Goal: Information Seeking & Learning: Learn about a topic

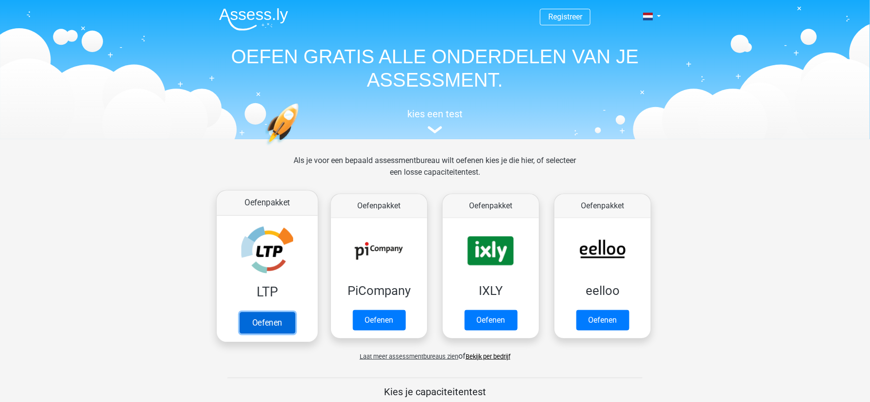
click at [281, 331] on link "Oefenen" at bounding box center [267, 322] width 55 height 21
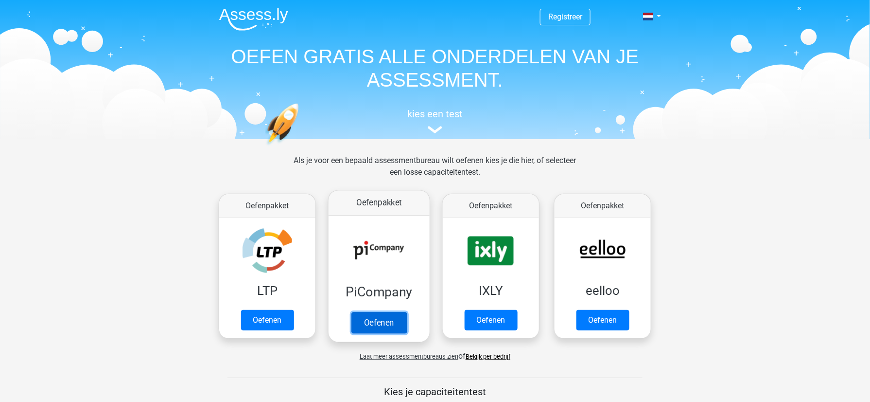
click at [391, 323] on link "Oefenen" at bounding box center [379, 322] width 55 height 21
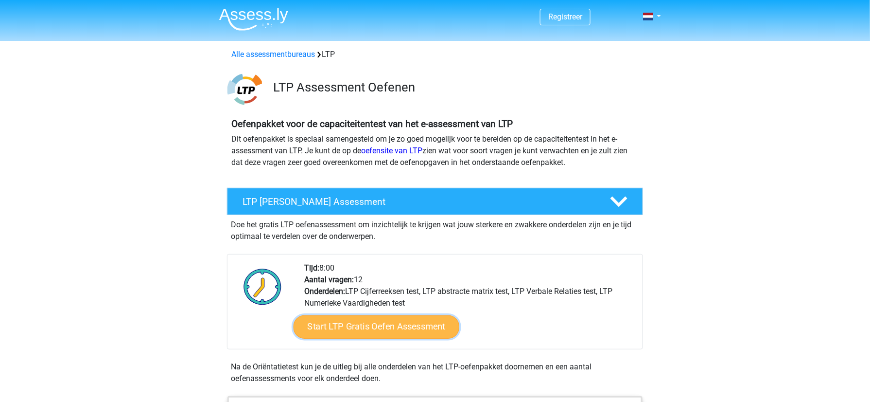
click at [413, 333] on link "Start LTP Gratis Oefen Assessment" at bounding box center [377, 326] width 166 height 23
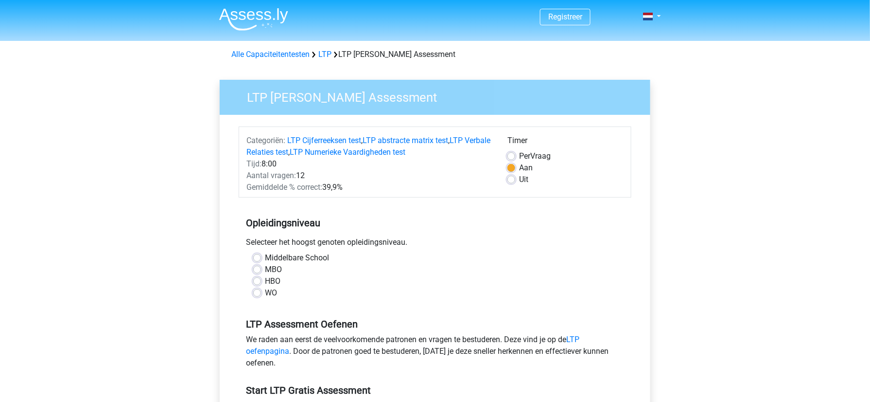
click at [265, 296] on label "WO" at bounding box center [271, 293] width 12 height 12
click at [257, 296] on input "WO" at bounding box center [257, 292] width 8 height 10
radio input "true"
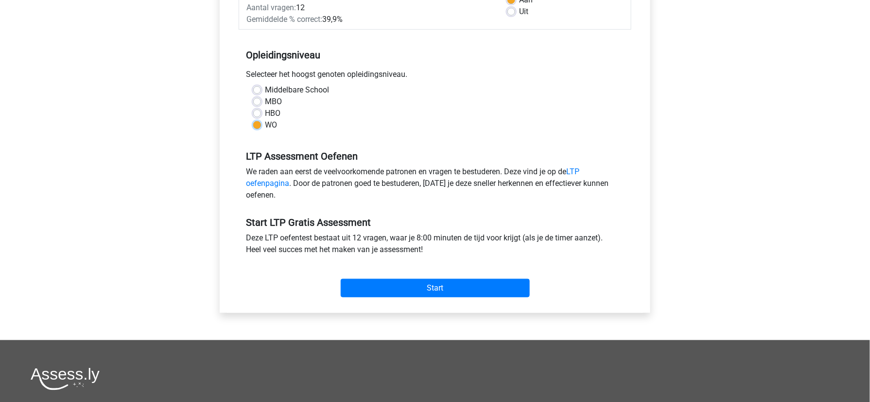
scroll to position [181, 0]
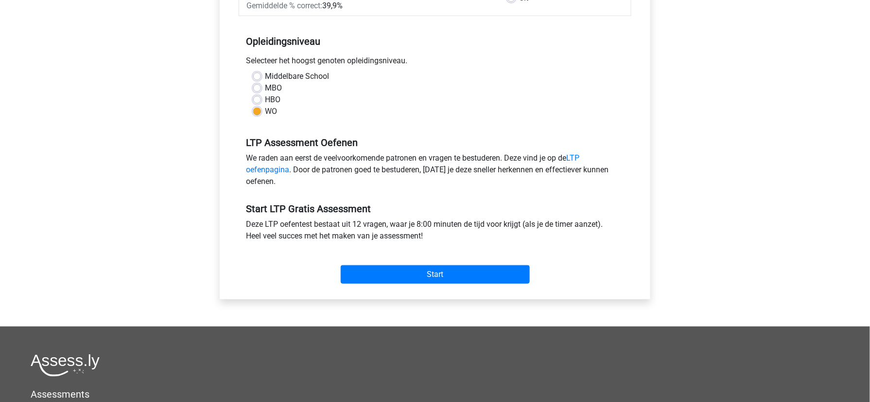
click at [265, 101] on label "HBO" at bounding box center [273, 100] width 16 height 12
click at [257, 101] on input "HBO" at bounding box center [257, 99] width 8 height 10
radio input "true"
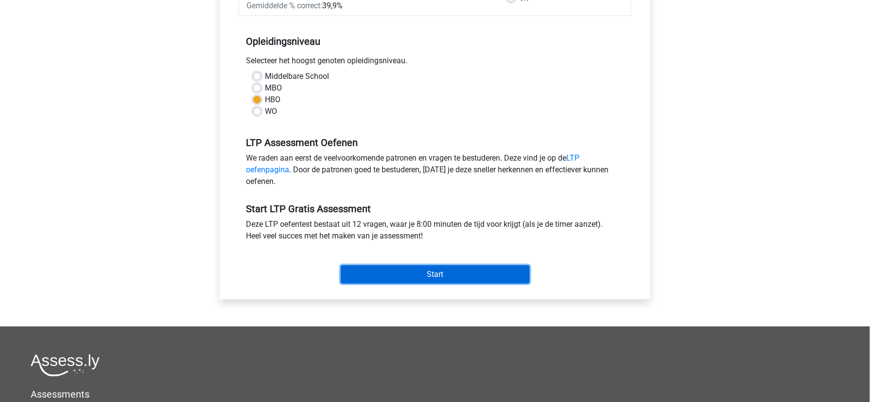
click at [462, 277] on input "Start" at bounding box center [435, 274] width 189 height 18
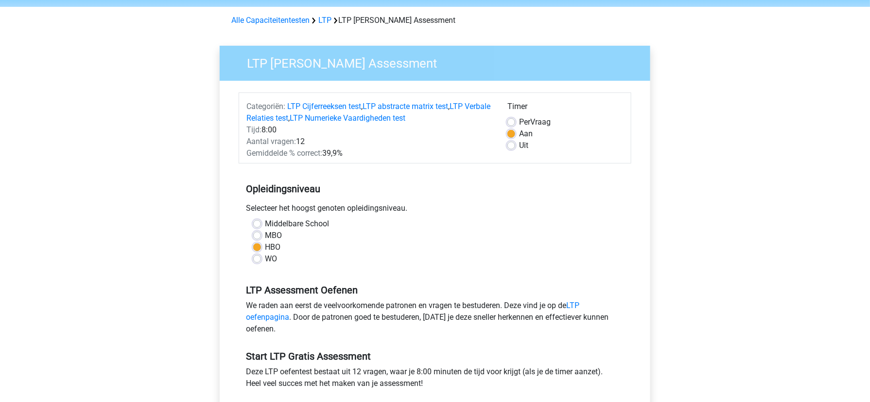
scroll to position [0, 0]
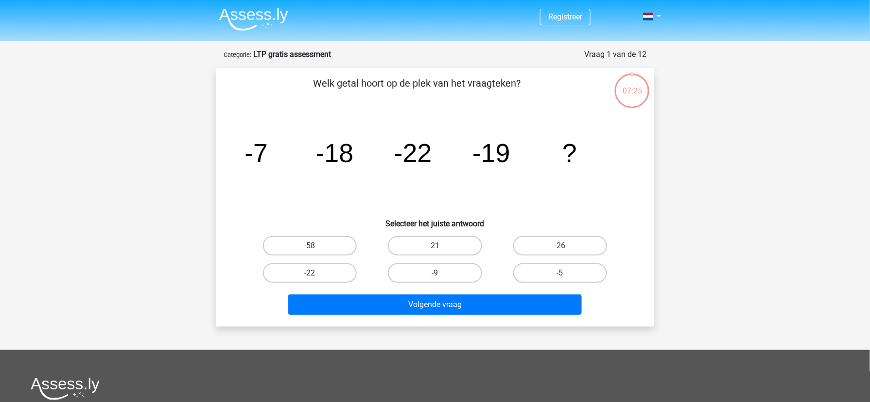
click at [382, 199] on icon "image/svg+xml -7 -18 -22 -19 ?" at bounding box center [435, 162] width 392 height 98
click at [425, 274] on label "-9" at bounding box center [435, 272] width 94 height 19
click at [435, 274] on input "-9" at bounding box center [438, 276] width 6 height 6
radio input "true"
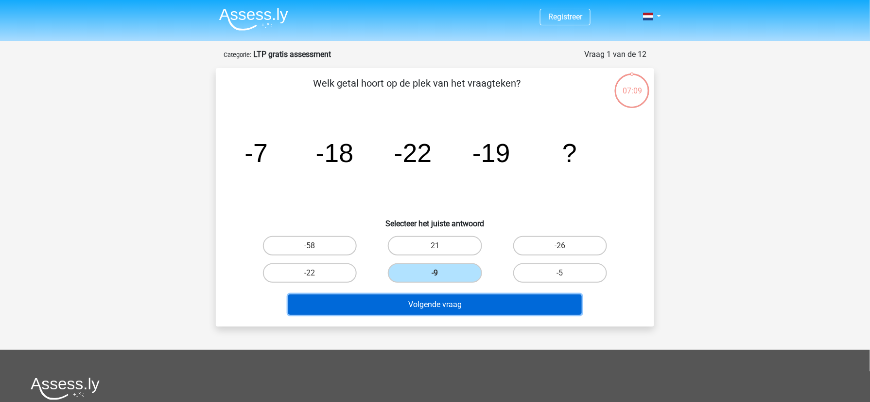
click at [438, 304] on button "Volgende vraag" at bounding box center [435, 304] width 294 height 20
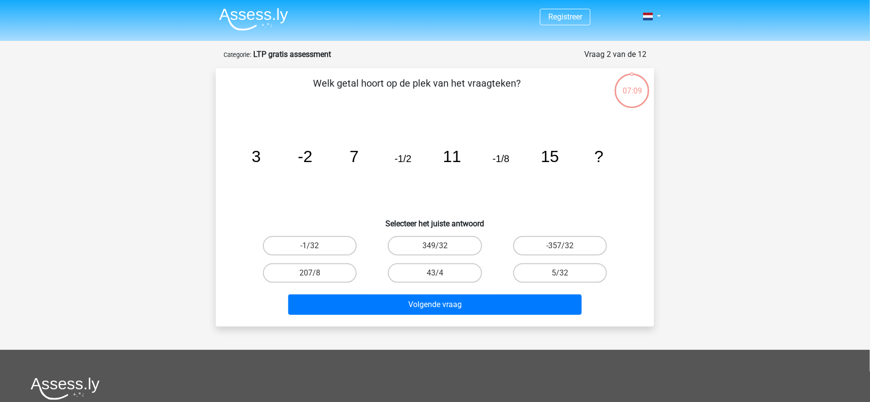
scroll to position [49, 0]
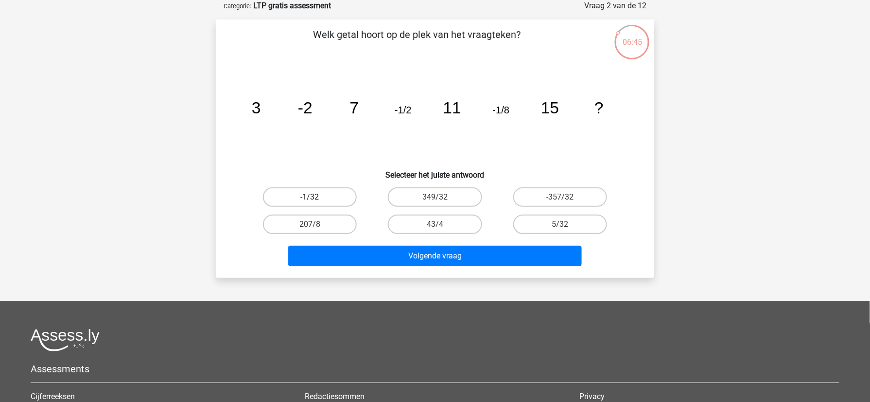
click at [327, 197] on label "-1/32" at bounding box center [310, 196] width 94 height 19
click at [317, 197] on input "-1/32" at bounding box center [313, 200] width 6 height 6
radio input "true"
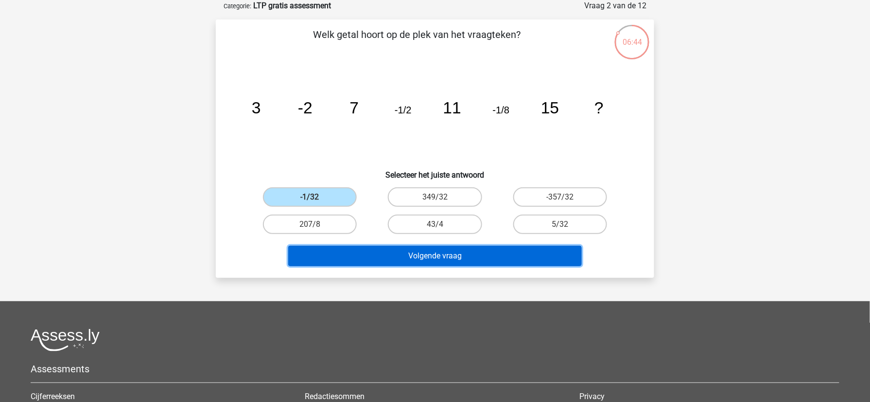
click at [424, 257] on button "Volgende vraag" at bounding box center [435, 256] width 294 height 20
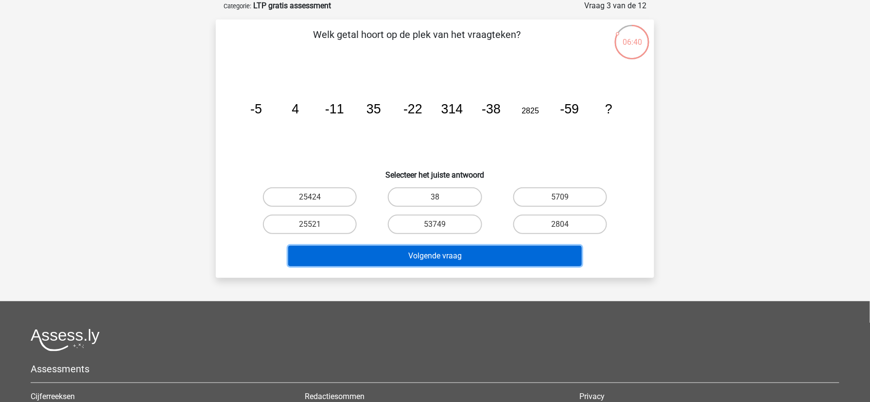
click at [424, 257] on button "Volgende vraag" at bounding box center [435, 256] width 294 height 20
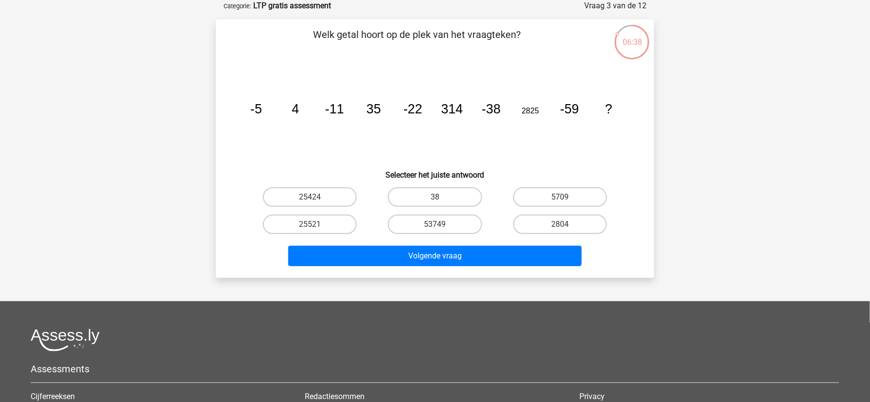
click at [409, 206] on div "38" at bounding box center [434, 196] width 125 height 27
click at [412, 200] on label "38" at bounding box center [435, 196] width 94 height 19
click at [435, 200] on input "38" at bounding box center [438, 200] width 6 height 6
radio input "true"
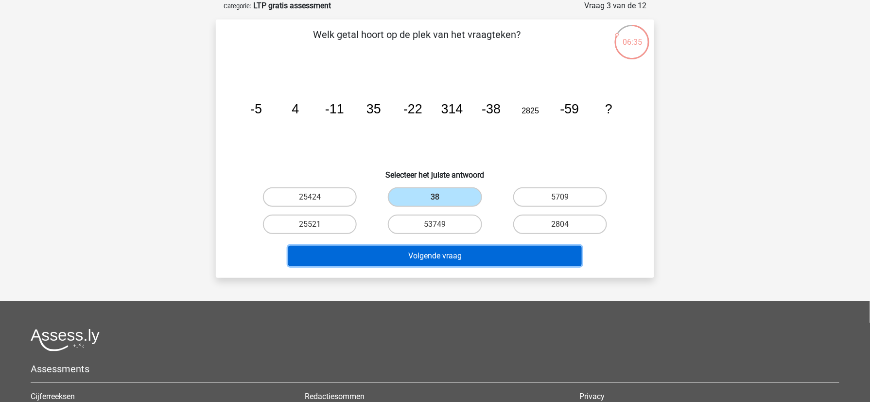
click at [434, 251] on button "Volgende vraag" at bounding box center [435, 256] width 294 height 20
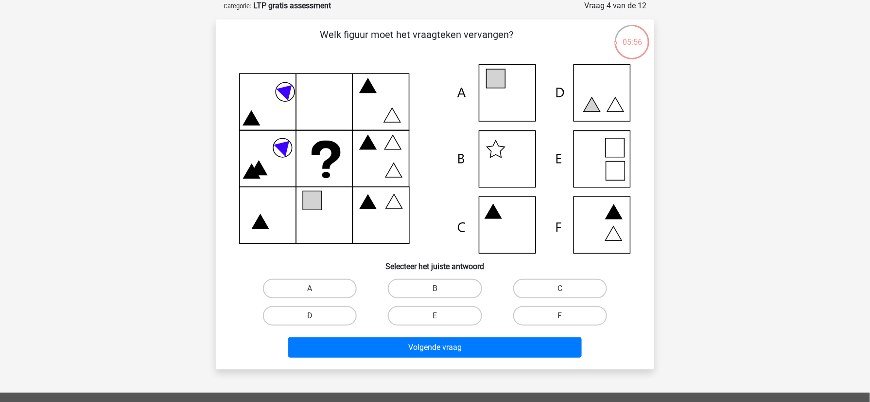
click at [602, 234] on icon at bounding box center [435, 158] width 392 height 189
click at [558, 313] on label "F" at bounding box center [560, 315] width 94 height 19
click at [560, 316] on input "F" at bounding box center [563, 319] width 6 height 6
radio input "true"
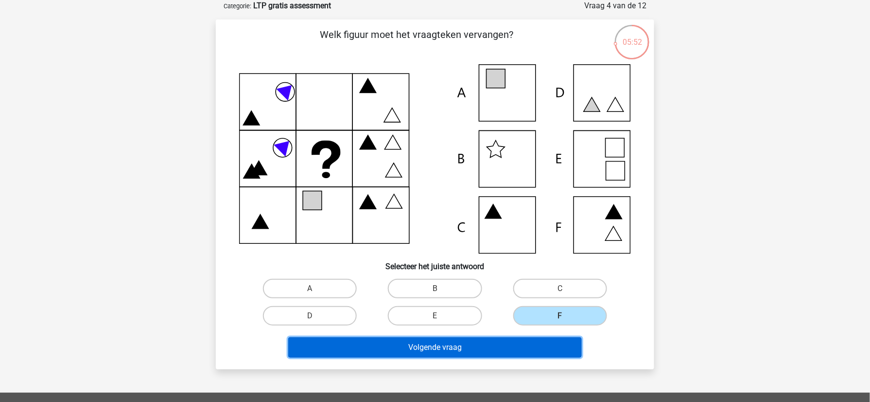
click at [563, 345] on button "Volgende vraag" at bounding box center [435, 347] width 294 height 20
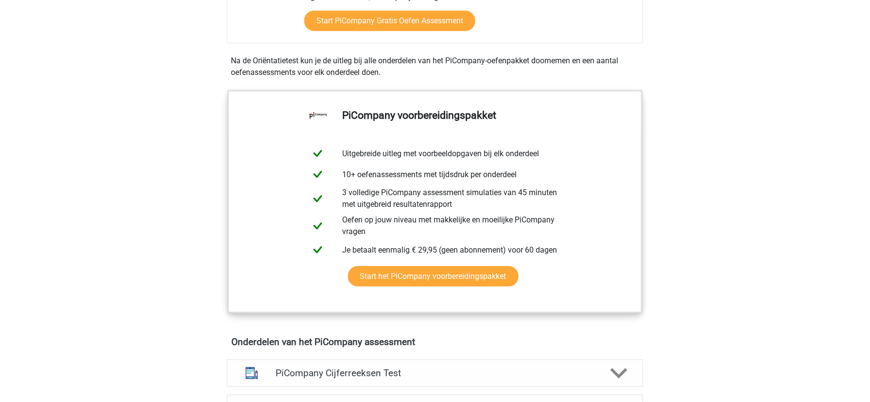
scroll to position [319, 0]
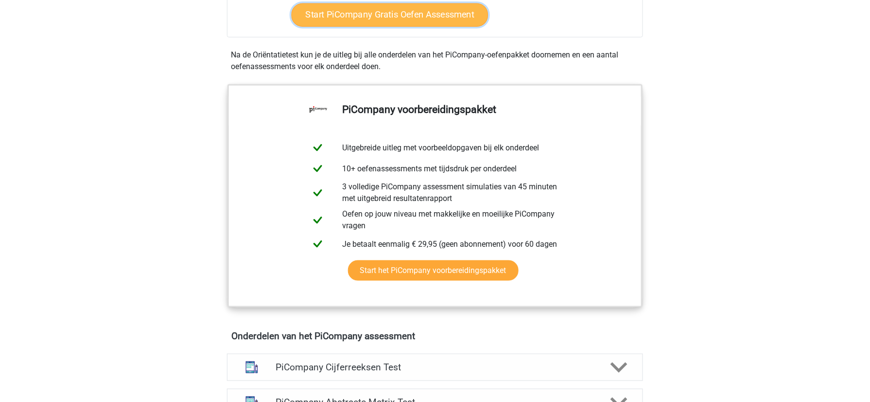
click at [440, 22] on link "Start PiCompany Gratis Oefen Assessment" at bounding box center [390, 14] width 197 height 23
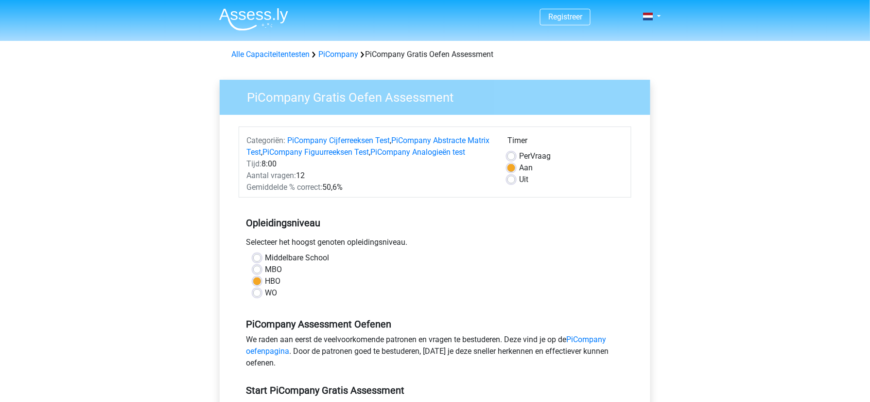
click at [265, 275] on label "MBO" at bounding box center [273, 270] width 17 height 12
click at [257, 273] on input "MBO" at bounding box center [257, 269] width 8 height 10
radio input "true"
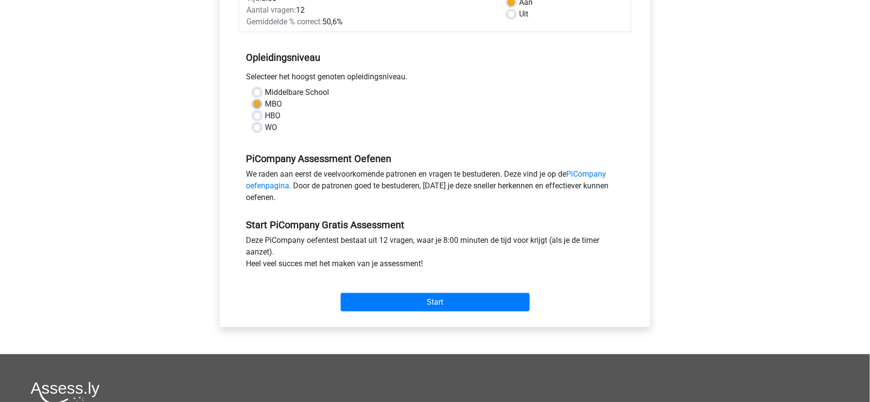
scroll to position [181, 0]
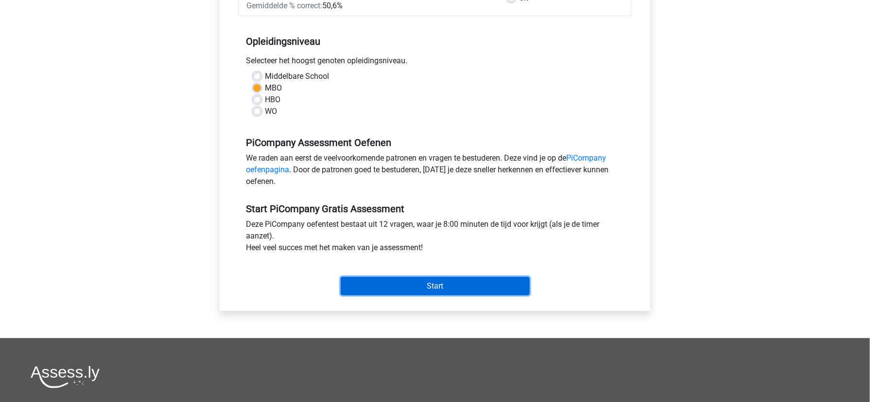
click at [492, 295] on input "Start" at bounding box center [435, 286] width 189 height 18
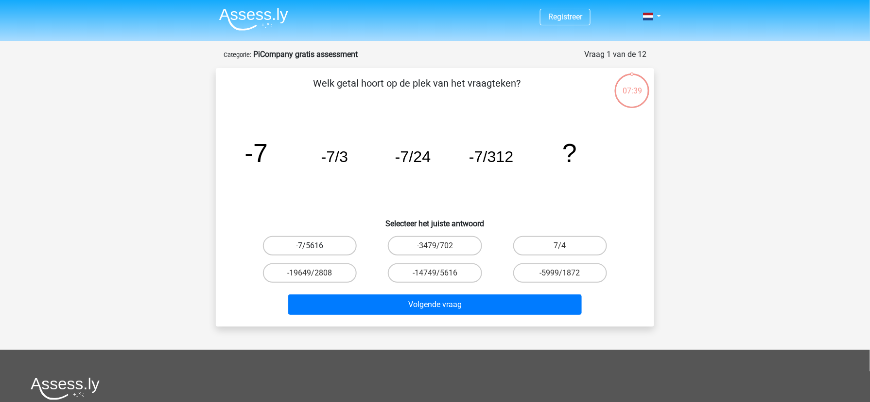
click at [327, 242] on label "-7/5616" at bounding box center [310, 245] width 94 height 19
click at [317, 246] on input "-7/5616" at bounding box center [313, 249] width 6 height 6
radio input "true"
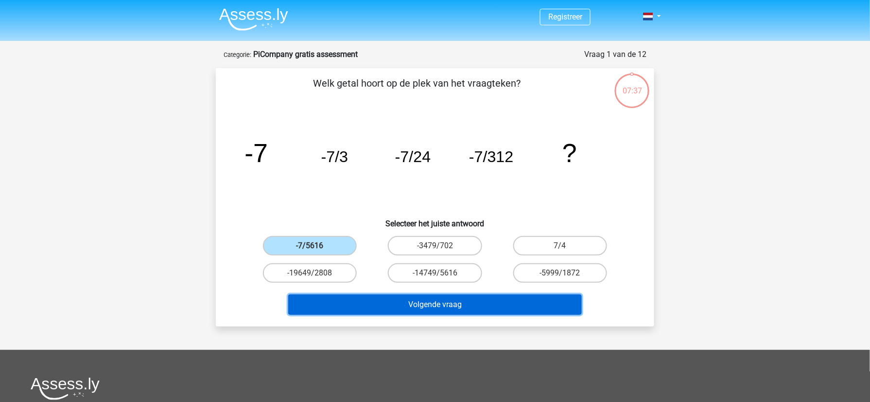
click at [417, 307] on button "Volgende vraag" at bounding box center [435, 304] width 294 height 20
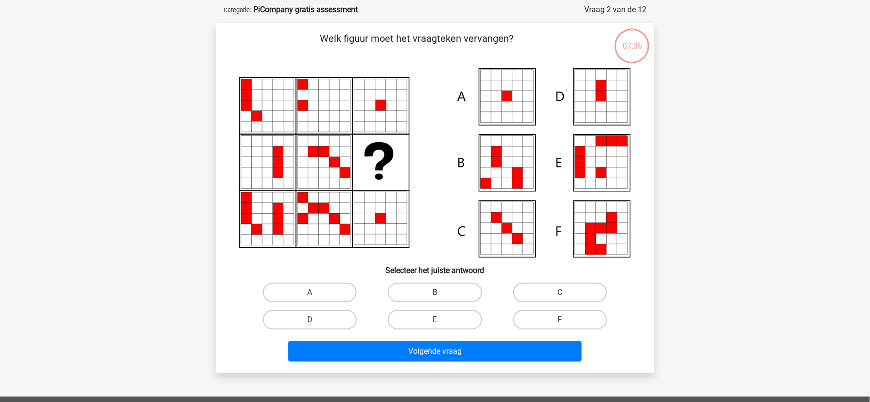
scroll to position [49, 0]
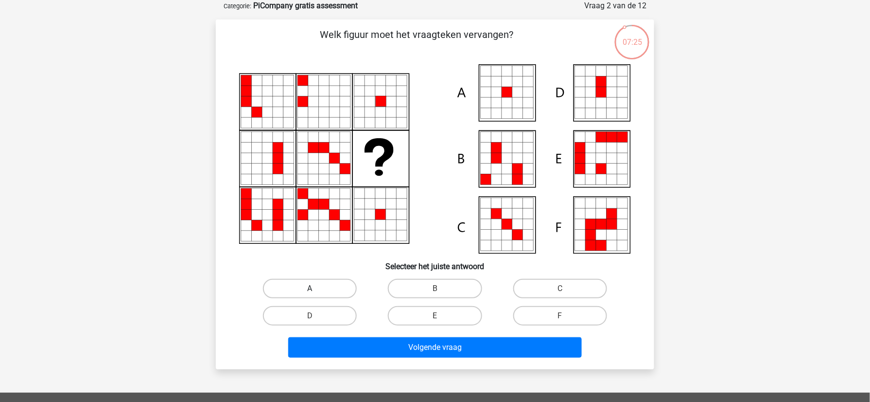
click at [337, 290] on label "A" at bounding box center [310, 288] width 94 height 19
click at [317, 290] on input "A" at bounding box center [313, 291] width 6 height 6
radio input "true"
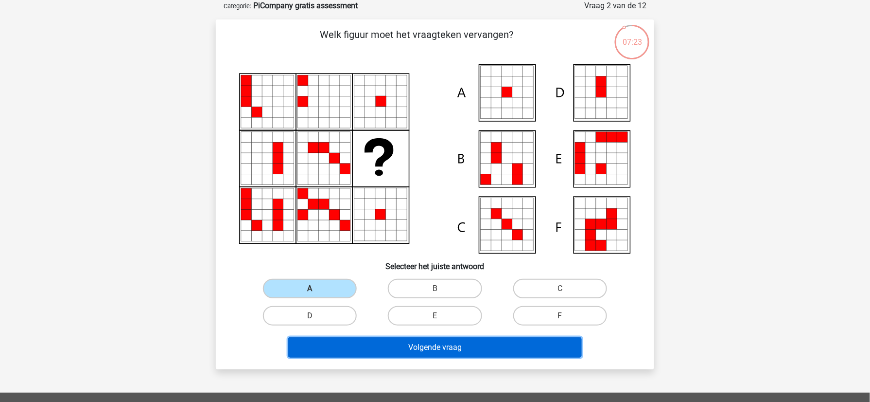
click at [426, 345] on button "Volgende vraag" at bounding box center [435, 347] width 294 height 20
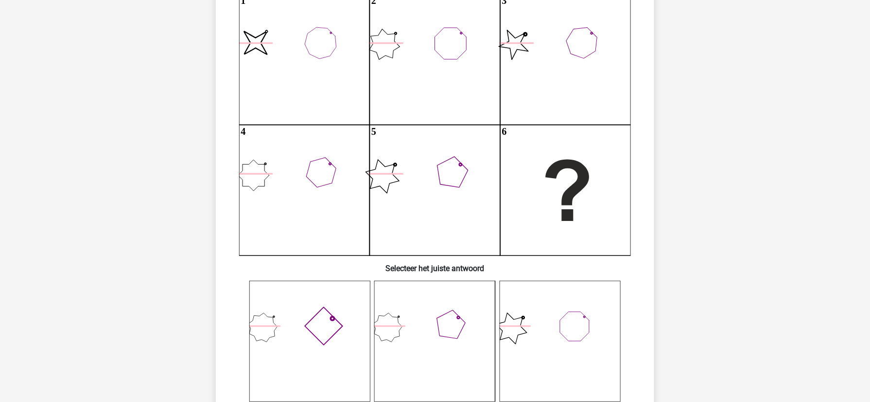
scroll to position [134, 0]
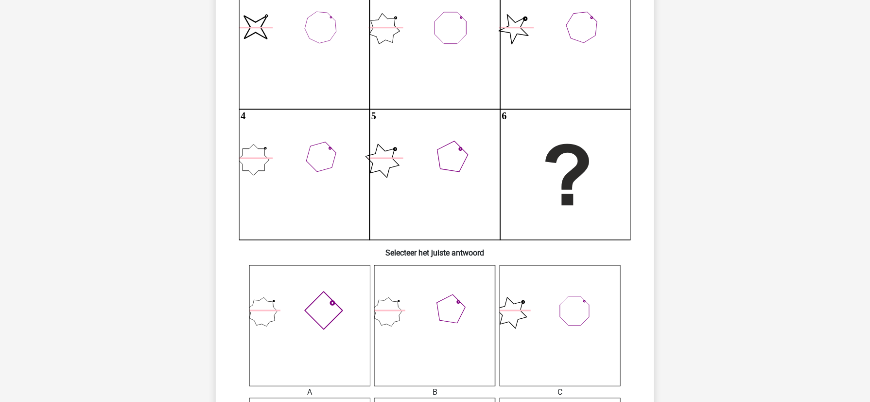
click at [870, 392] on div "Registreer" at bounding box center [435, 389] width 870 height 1047
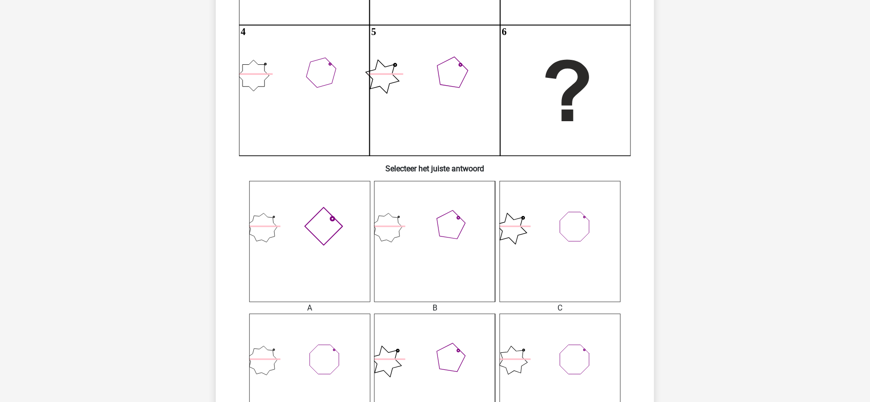
scroll to position [230, 0]
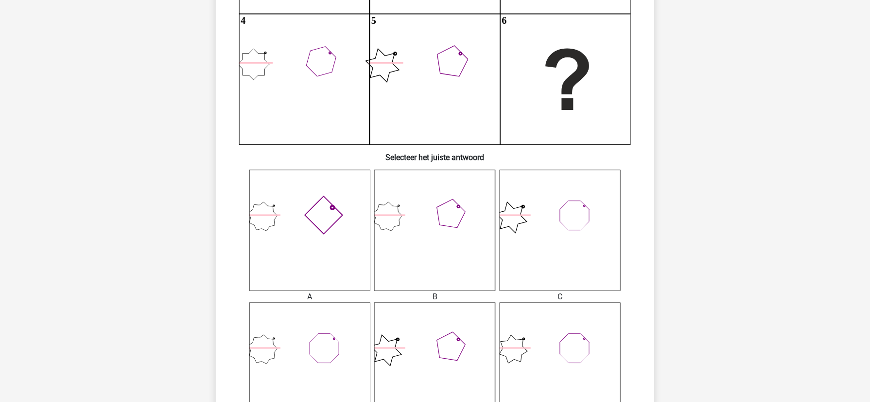
click at [334, 246] on icon at bounding box center [309, 230] width 121 height 121
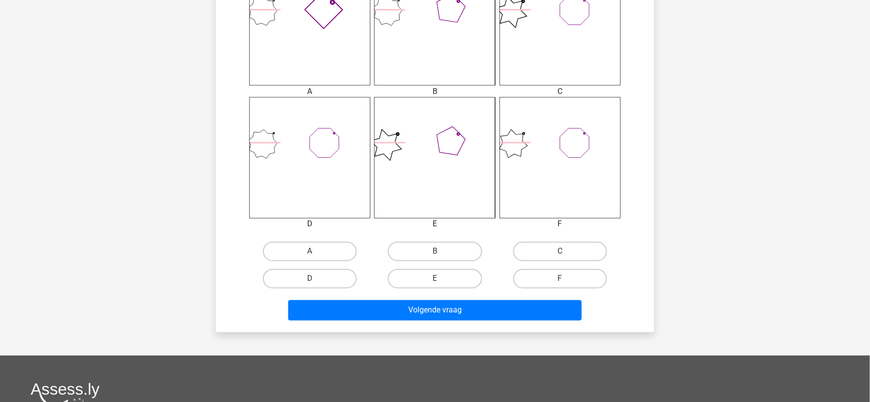
scroll to position [437, 0]
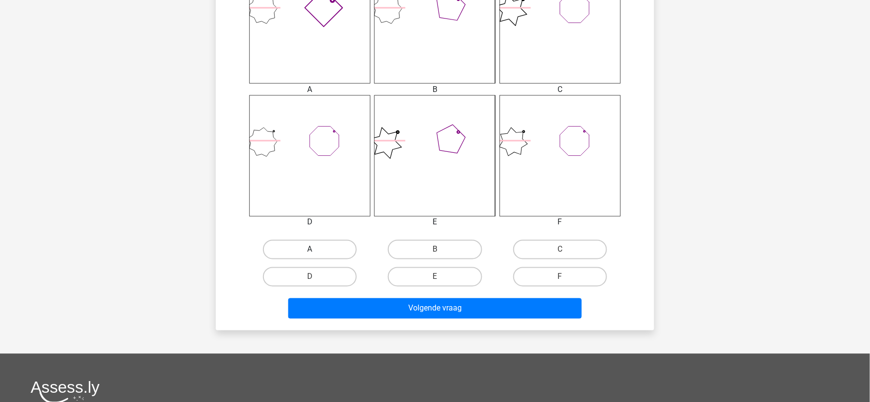
click at [302, 249] on label "A" at bounding box center [310, 249] width 94 height 19
click at [310, 249] on input "A" at bounding box center [313, 252] width 6 height 6
radio input "true"
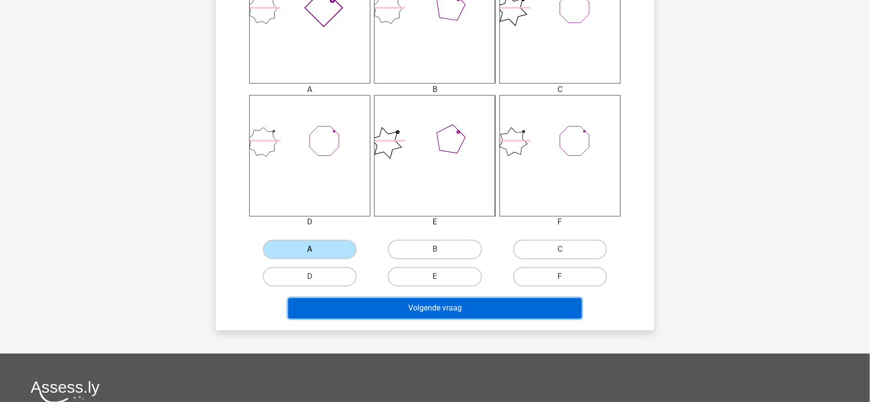
click at [413, 307] on button "Volgende vraag" at bounding box center [435, 308] width 294 height 20
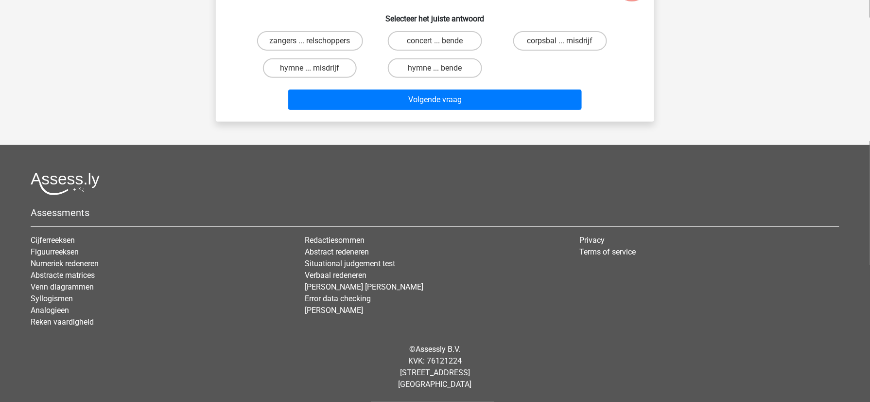
scroll to position [49, 0]
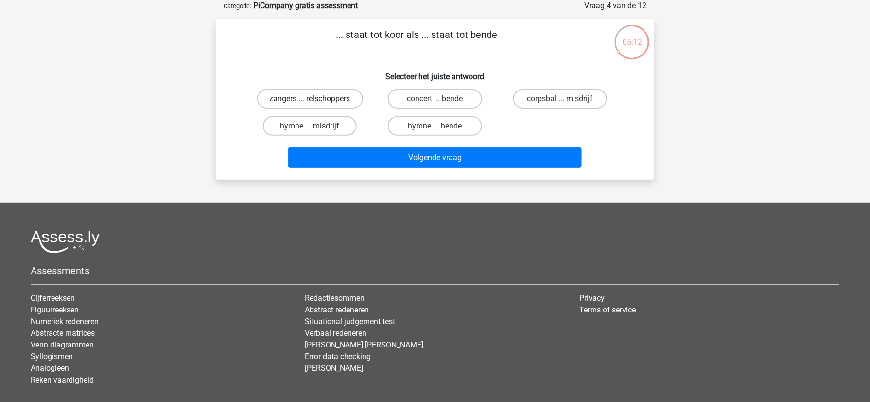
click at [320, 96] on label "zangers ... relschoppers" at bounding box center [310, 98] width 106 height 19
click at [317, 99] on input "zangers ... relschoppers" at bounding box center [313, 102] width 6 height 6
radio input "true"
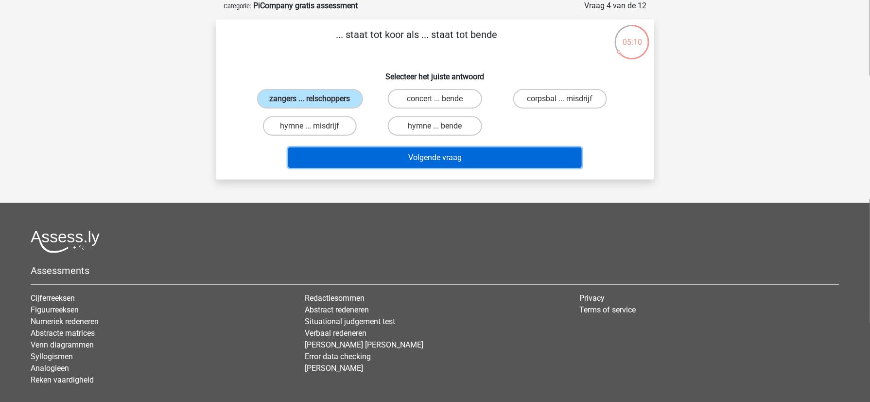
click at [423, 156] on button "Volgende vraag" at bounding box center [435, 157] width 294 height 20
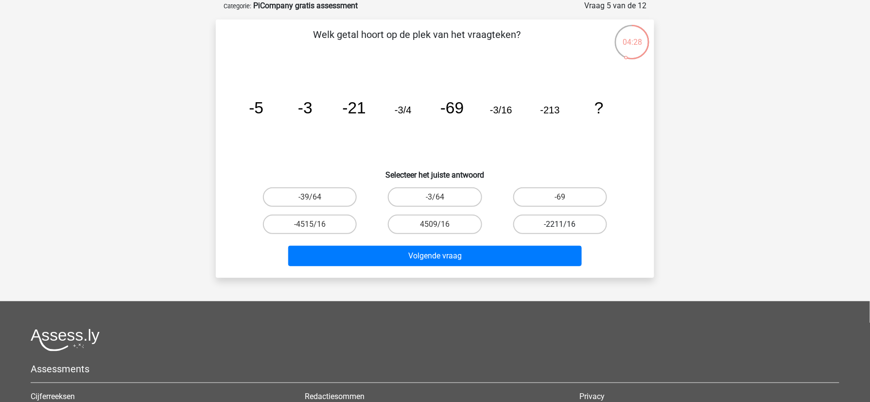
click at [525, 224] on label "-2211/16" at bounding box center [560, 223] width 94 height 19
click at [560, 224] on input "-2211/16" at bounding box center [563, 227] width 6 height 6
radio input "true"
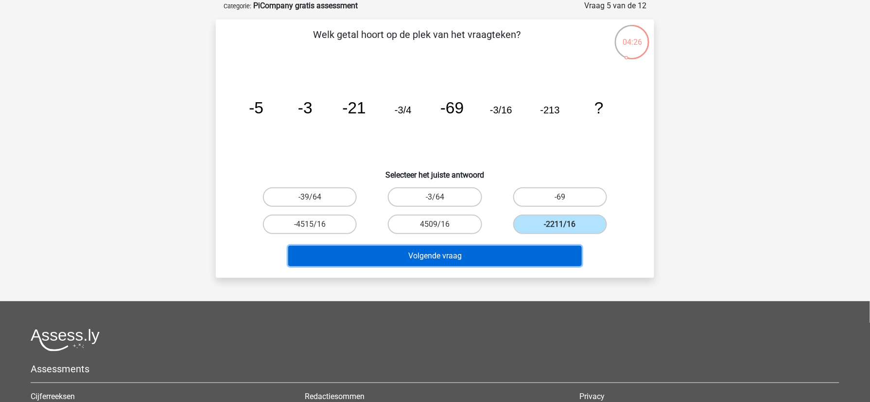
click at [522, 253] on button "Volgende vraag" at bounding box center [435, 256] width 294 height 20
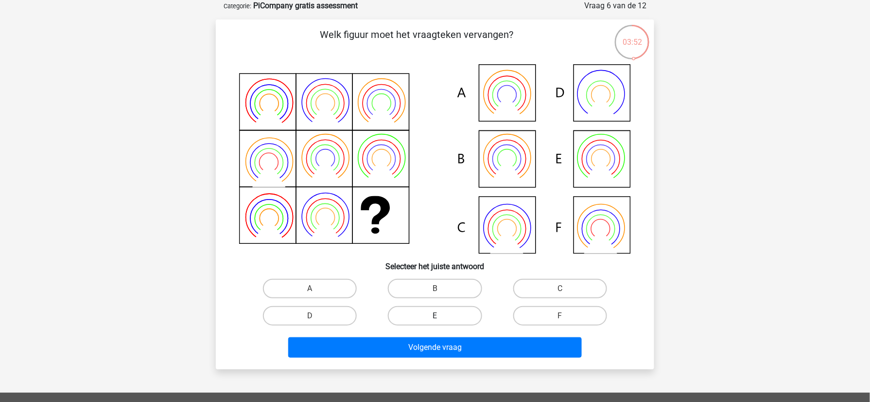
click at [463, 313] on label "E" at bounding box center [435, 315] width 94 height 19
click at [442, 316] on input "E" at bounding box center [438, 319] width 6 height 6
radio input "true"
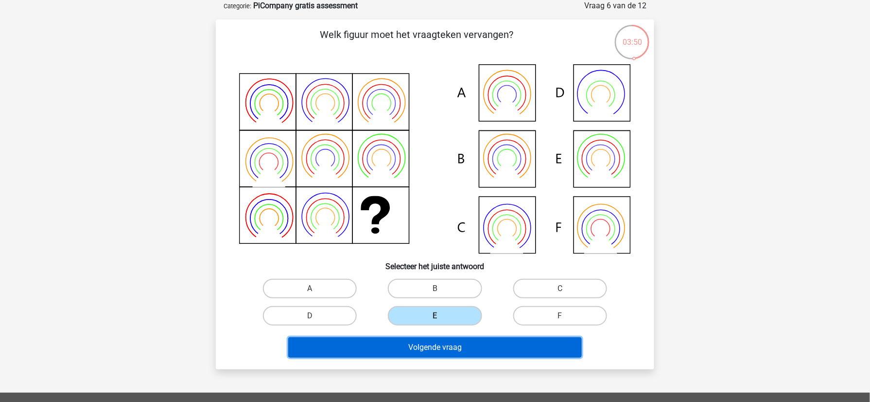
click at [493, 345] on button "Volgende vraag" at bounding box center [435, 347] width 294 height 20
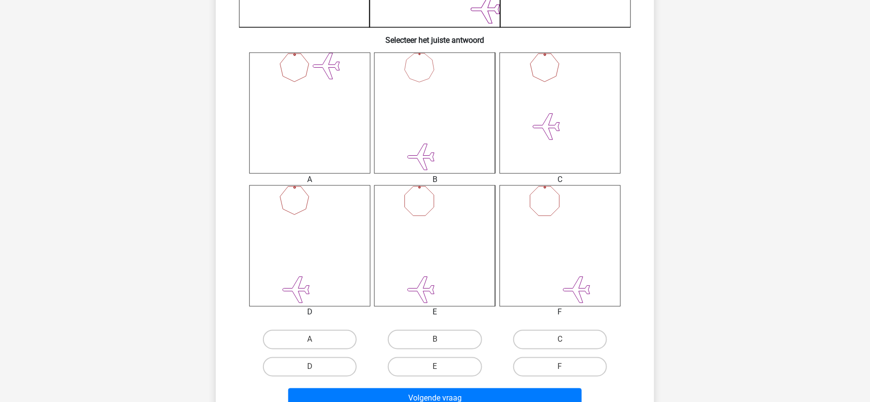
scroll to position [351, 0]
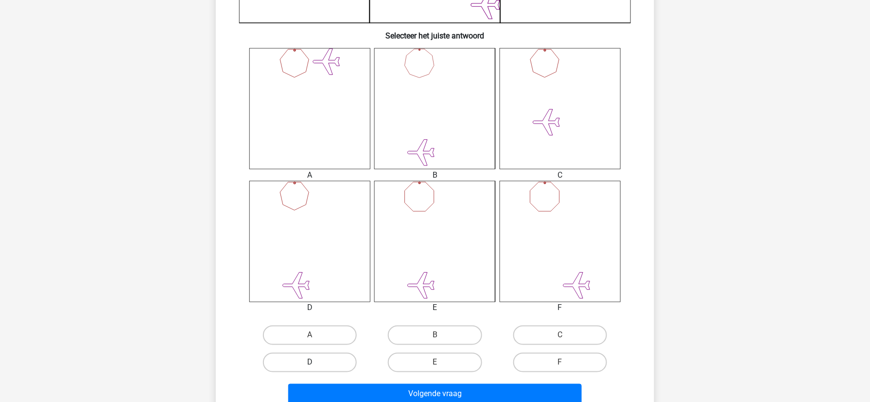
click at [337, 362] on label "D" at bounding box center [310, 362] width 94 height 19
click at [317, 362] on input "D" at bounding box center [313, 365] width 6 height 6
radio input "true"
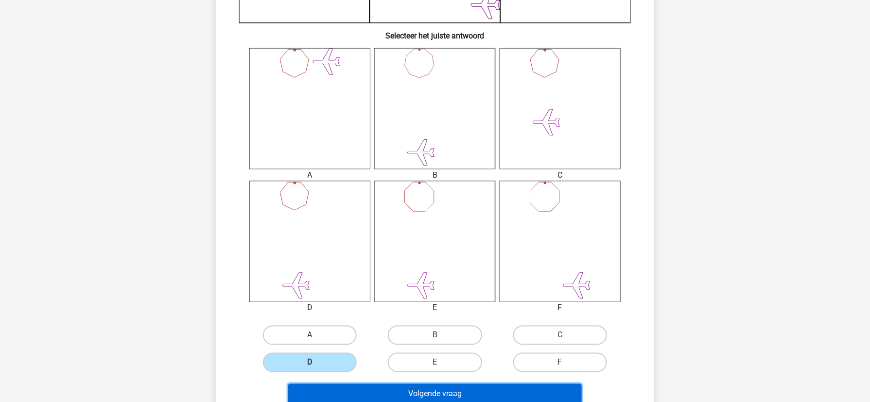
click at [410, 396] on button "Volgende vraag" at bounding box center [435, 394] width 294 height 20
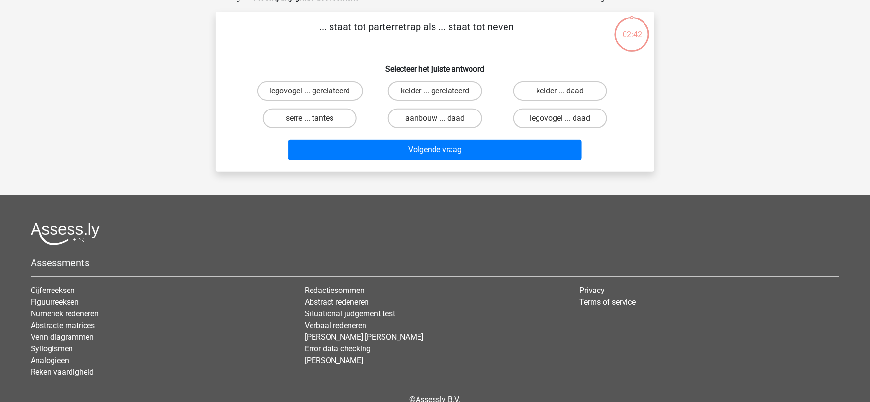
scroll to position [49, 0]
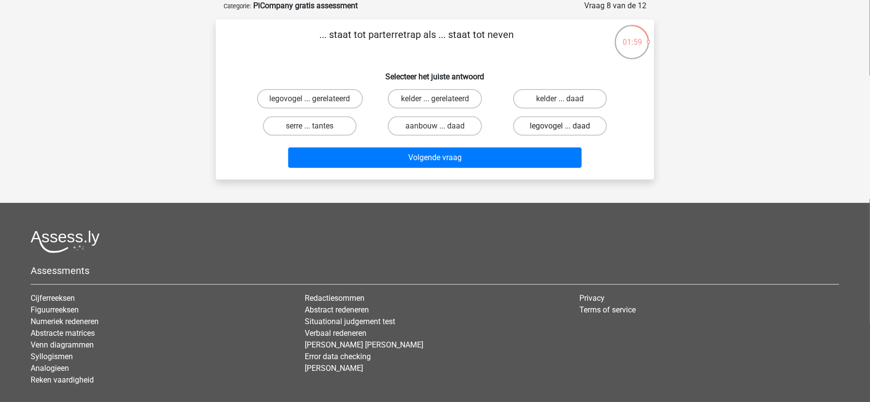
click at [541, 124] on label "legovogel ... daad" at bounding box center [560, 125] width 94 height 19
click at [560, 126] on input "legovogel ... daad" at bounding box center [563, 129] width 6 height 6
radio input "true"
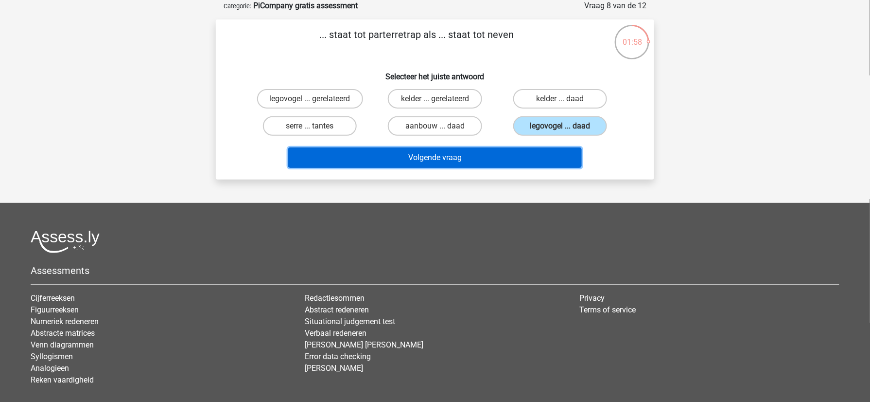
click at [549, 153] on button "Volgende vraag" at bounding box center [435, 157] width 294 height 20
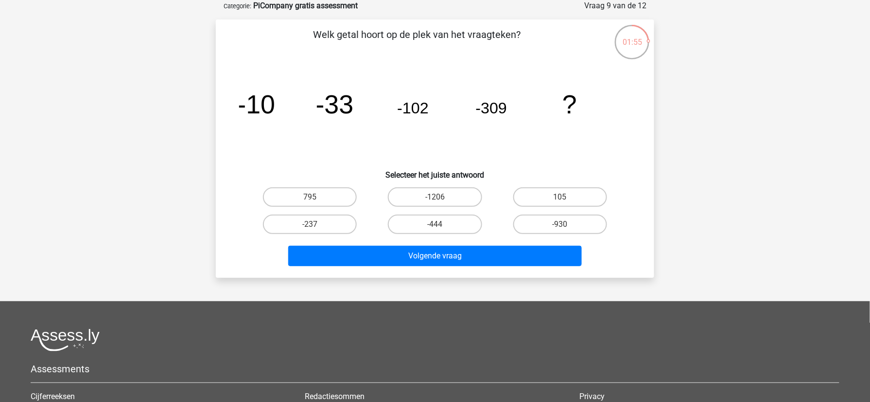
click at [564, 199] on input "105" at bounding box center [563, 200] width 6 height 6
radio input "true"
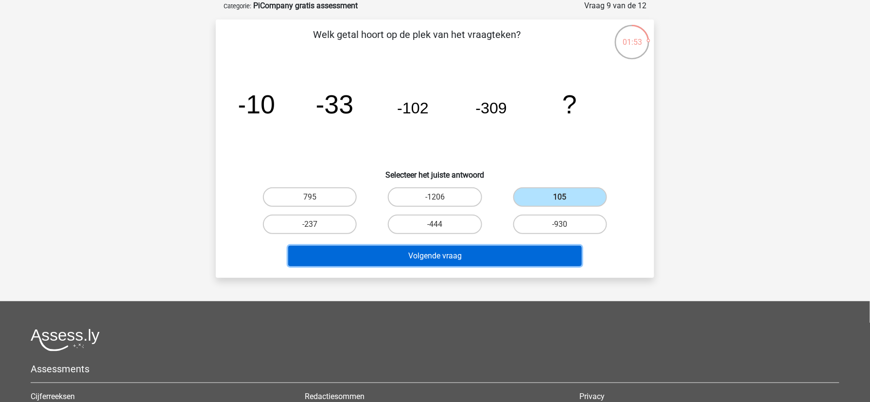
click at [562, 257] on button "Volgende vraag" at bounding box center [435, 256] width 294 height 20
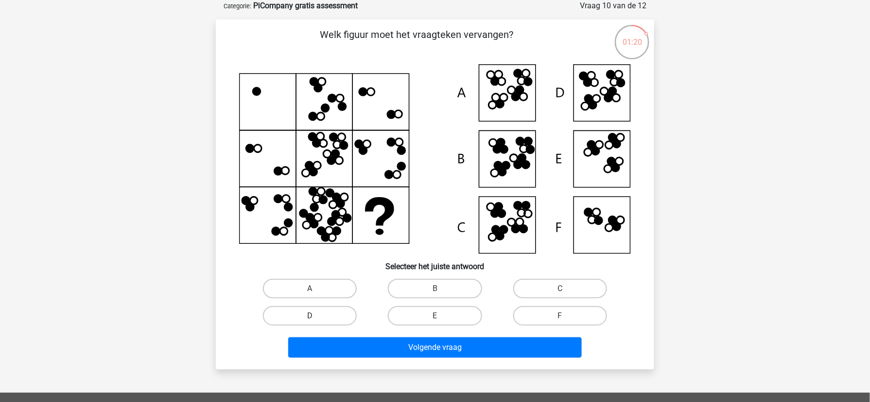
click at [336, 311] on label "D" at bounding box center [310, 315] width 94 height 19
click at [317, 316] on input "D" at bounding box center [313, 319] width 6 height 6
radio input "true"
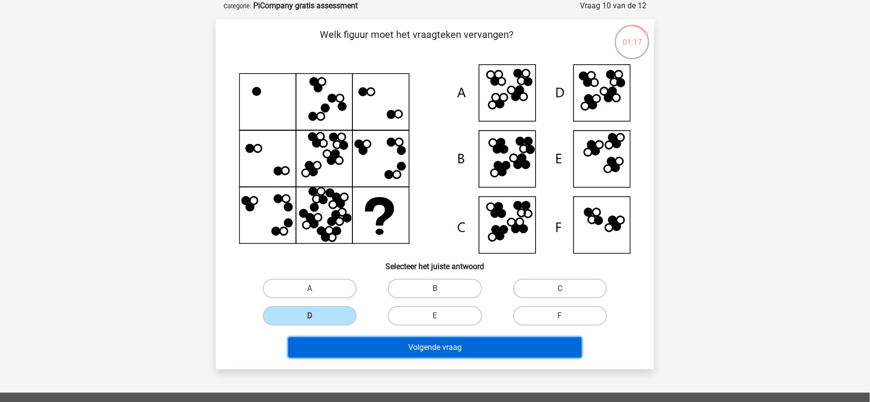
click at [452, 347] on button "Volgende vraag" at bounding box center [435, 347] width 294 height 20
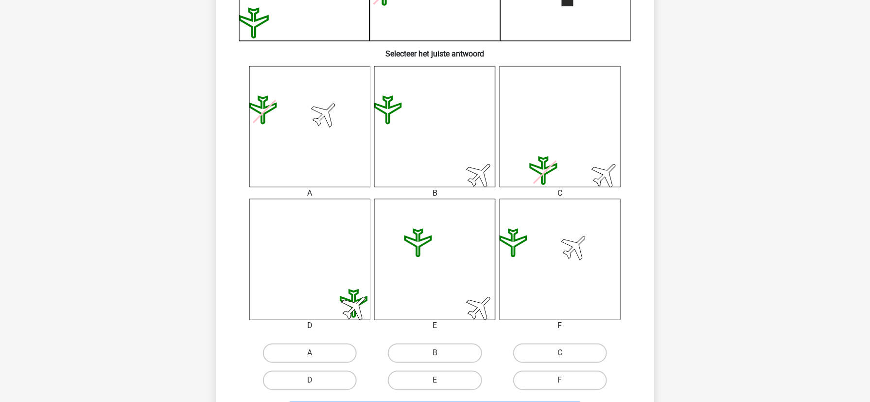
scroll to position [334, 0]
click at [578, 347] on label "C" at bounding box center [560, 352] width 94 height 19
click at [566, 353] on input "C" at bounding box center [563, 356] width 6 height 6
radio input "true"
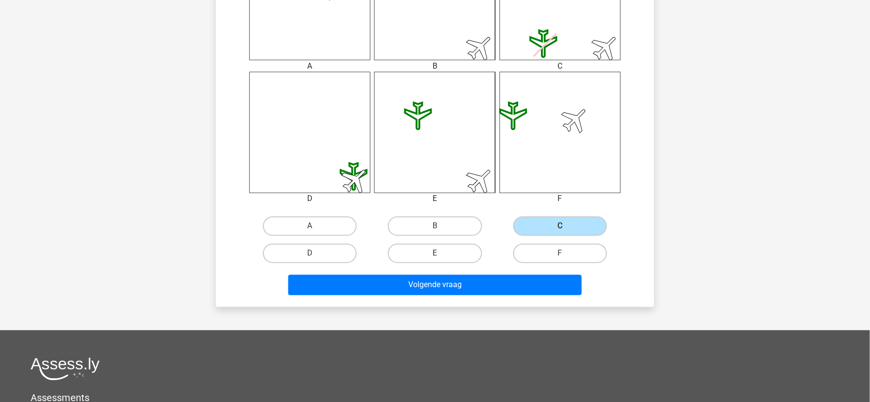
scroll to position [463, 0]
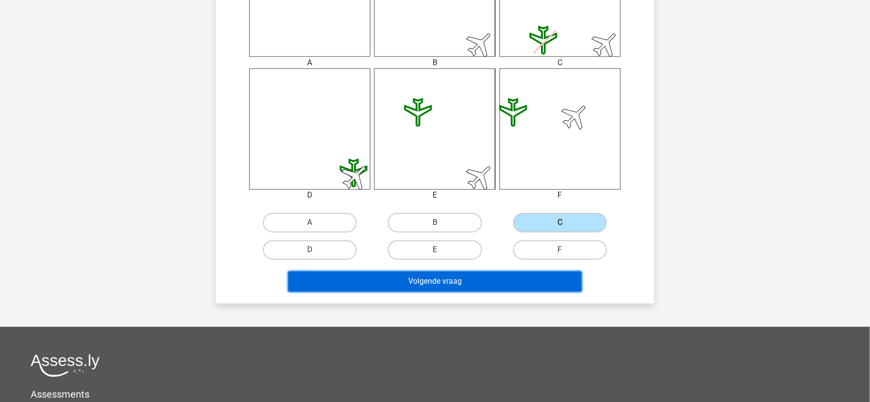
click at [520, 279] on button "Volgende vraag" at bounding box center [435, 281] width 294 height 20
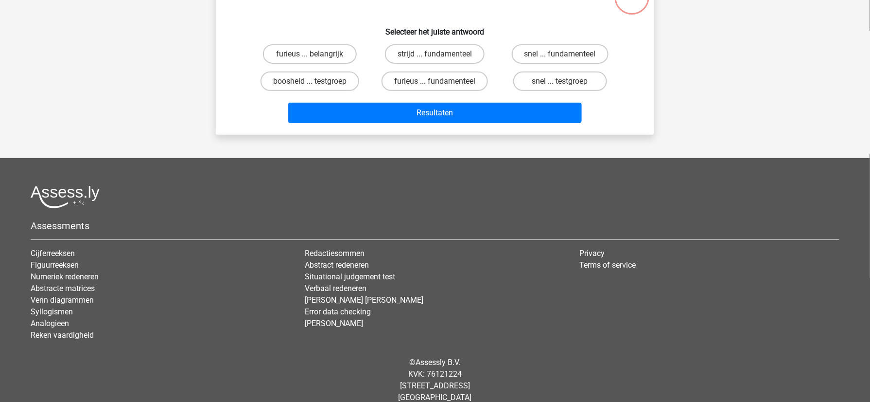
scroll to position [49, 0]
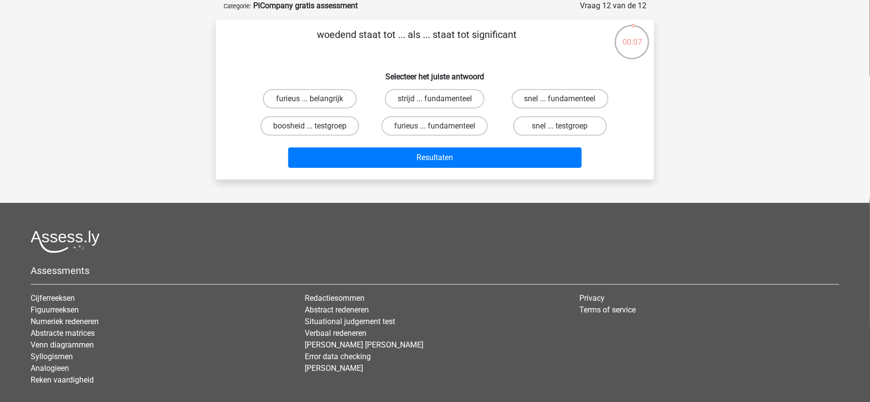
click at [438, 126] on input "furieus ... fundamenteel" at bounding box center [438, 129] width 6 height 6
radio input "true"
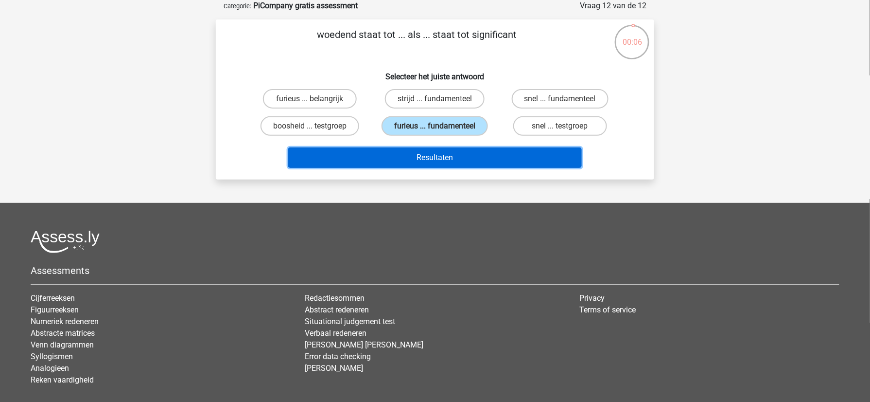
click at [466, 159] on button "Resultaten" at bounding box center [435, 157] width 294 height 20
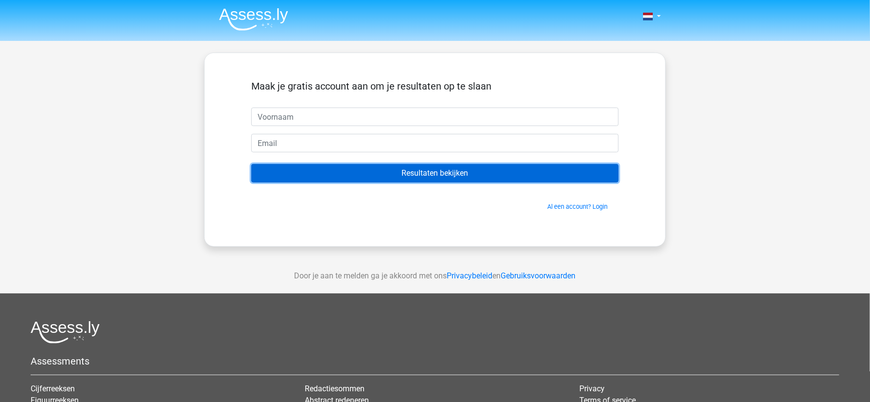
click at [479, 174] on input "Resultaten bekijken" at bounding box center [435, 173] width 368 height 18
